Goal: Find specific page/section: Find specific page/section

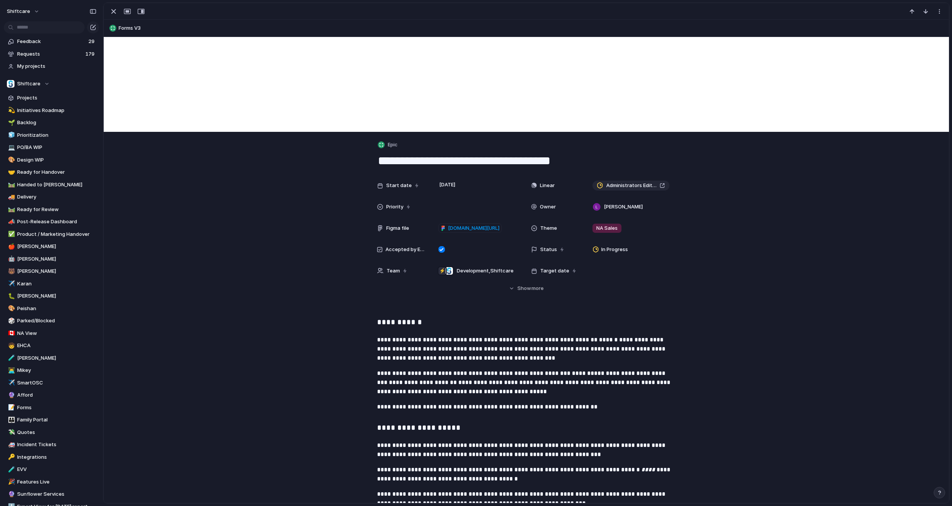
scroll to position [57, 0]
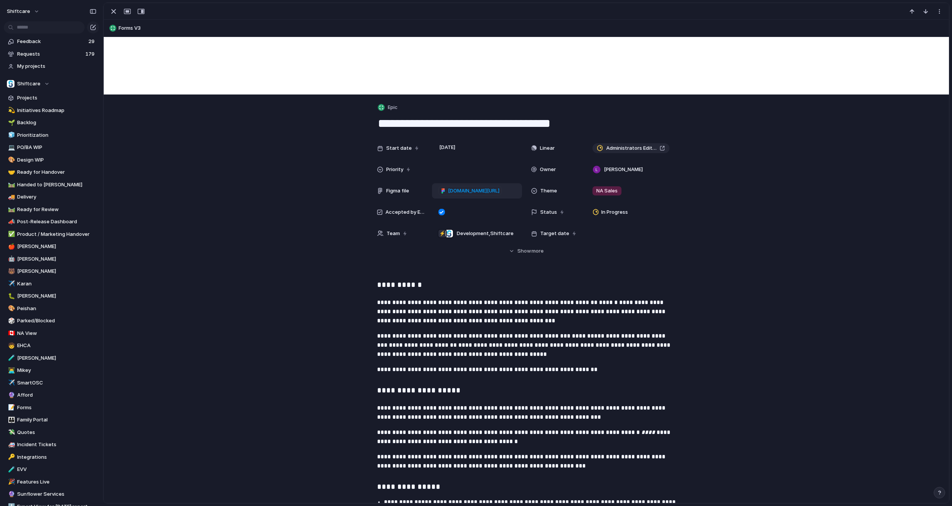
click at [480, 191] on span "[DOMAIN_NAME][URL]" at bounding box center [473, 191] width 51 height 8
